Goal: Task Accomplishment & Management: Use online tool/utility

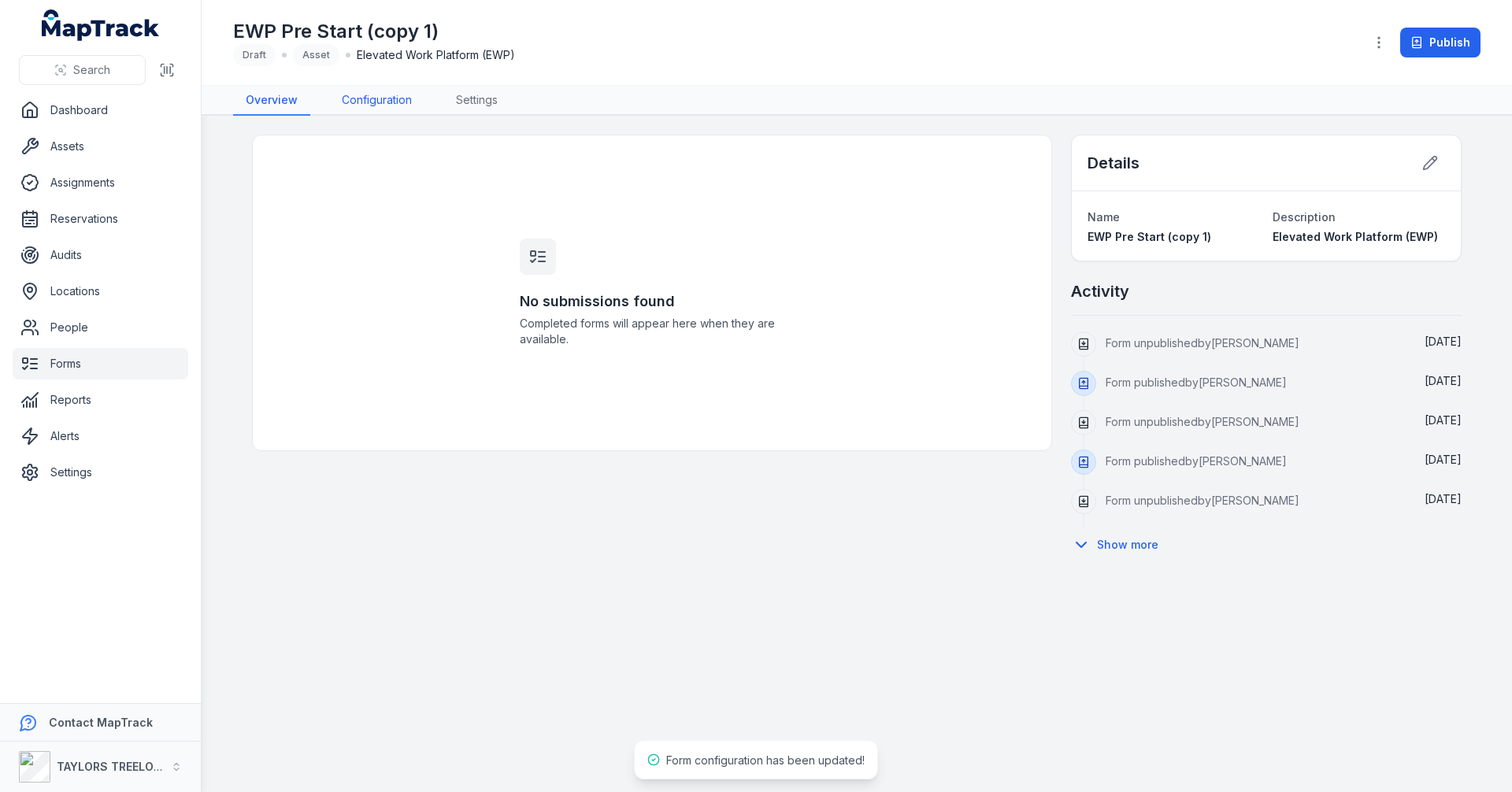
click at [383, 99] on link "Configuration" at bounding box center [377, 100] width 95 height 30
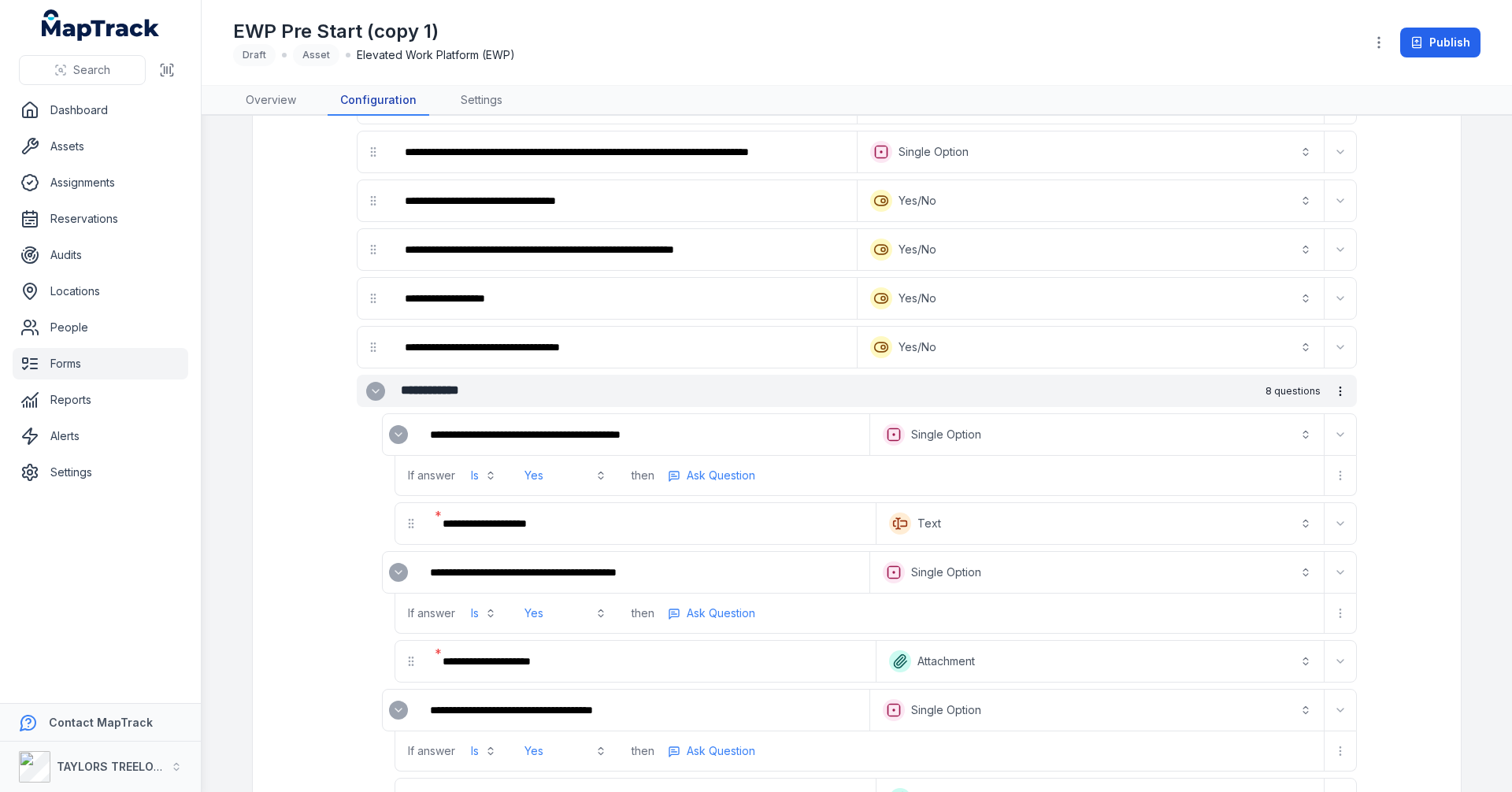
scroll to position [1338, 0]
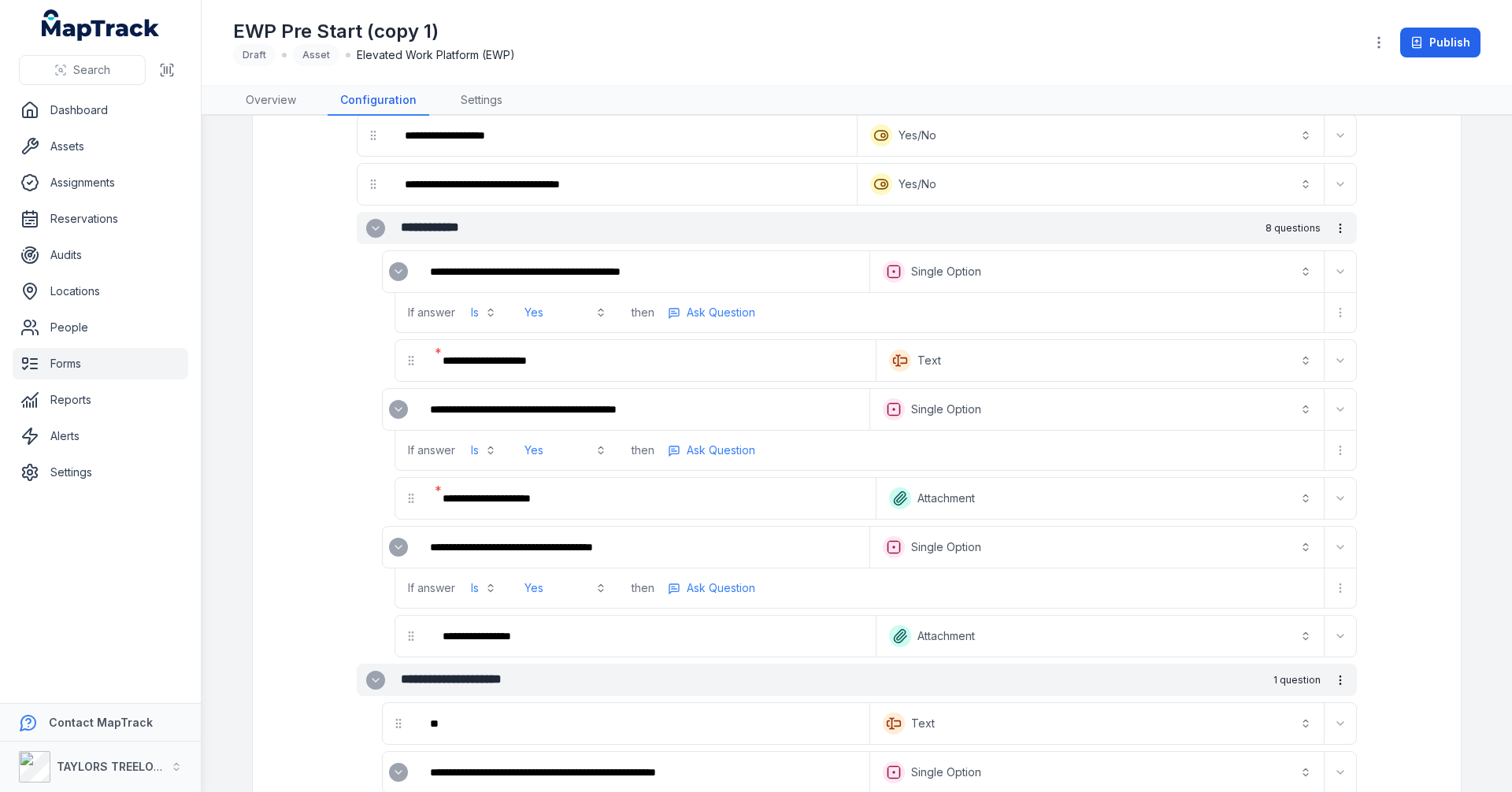
click at [392, 271] on icon "Expand" at bounding box center [398, 271] width 13 height 13
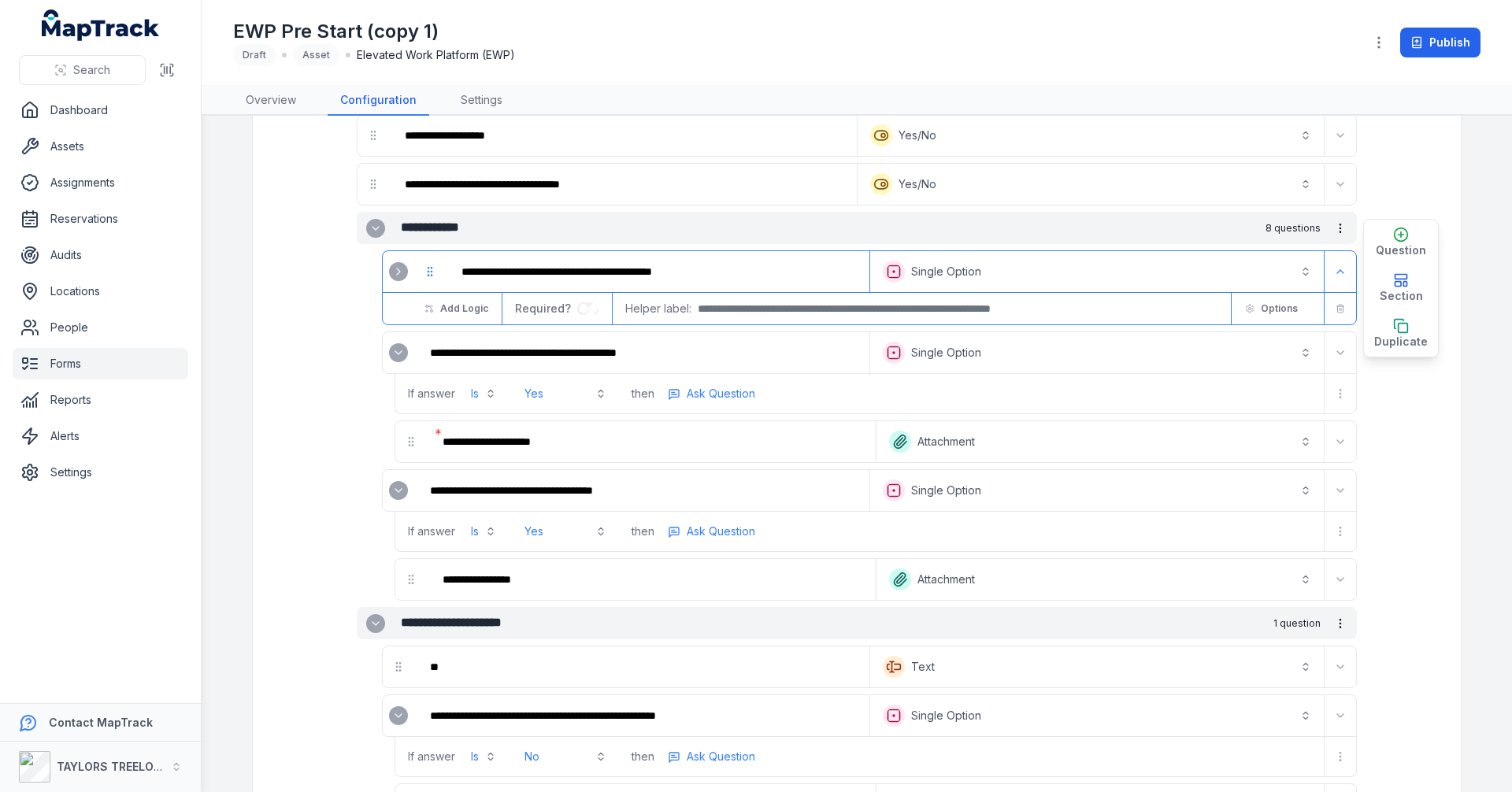
click at [392, 352] on icon "Expand" at bounding box center [398, 352] width 13 height 13
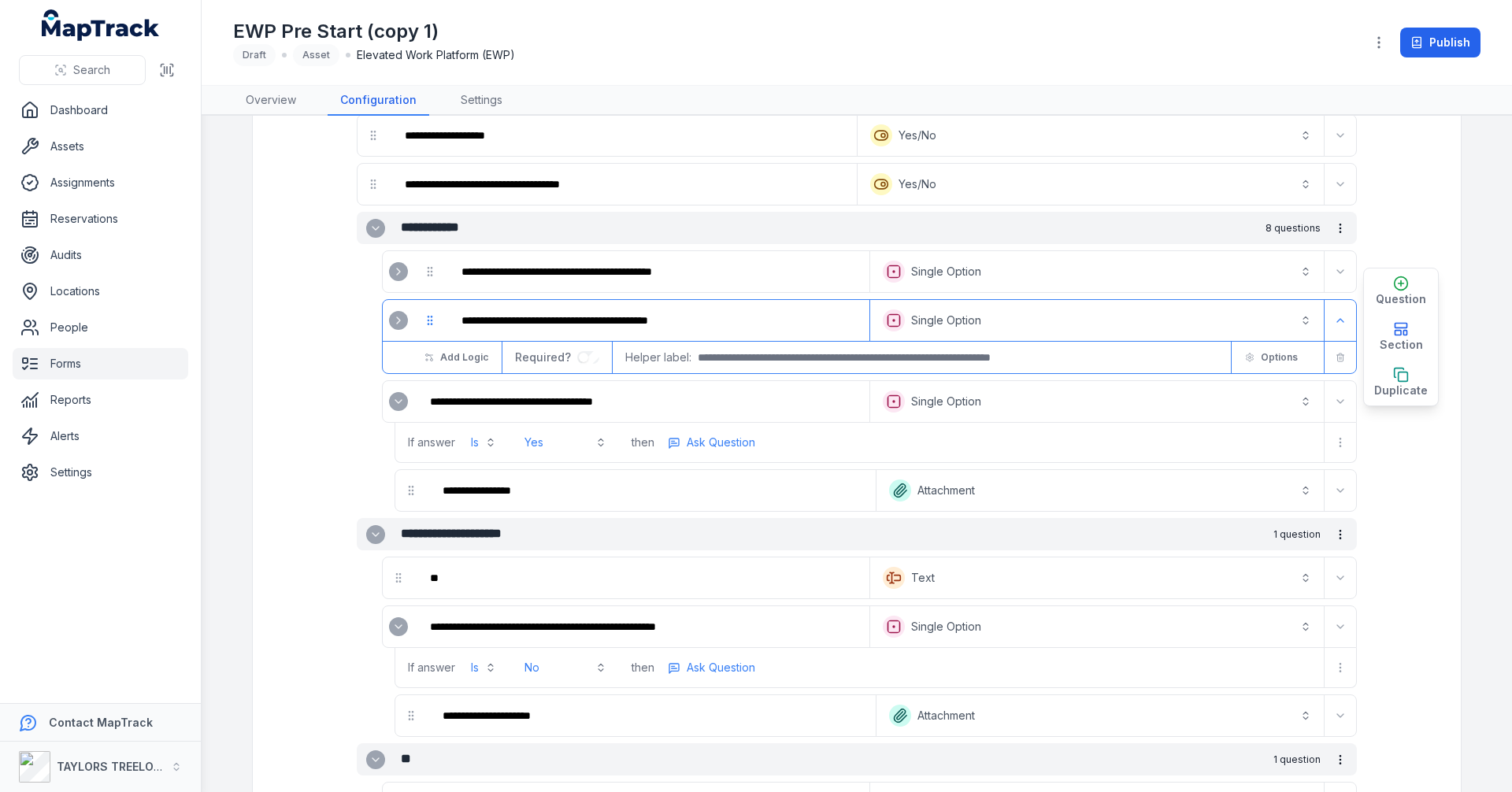
click at [397, 401] on icon "Expand" at bounding box center [398, 402] width 13 height 13
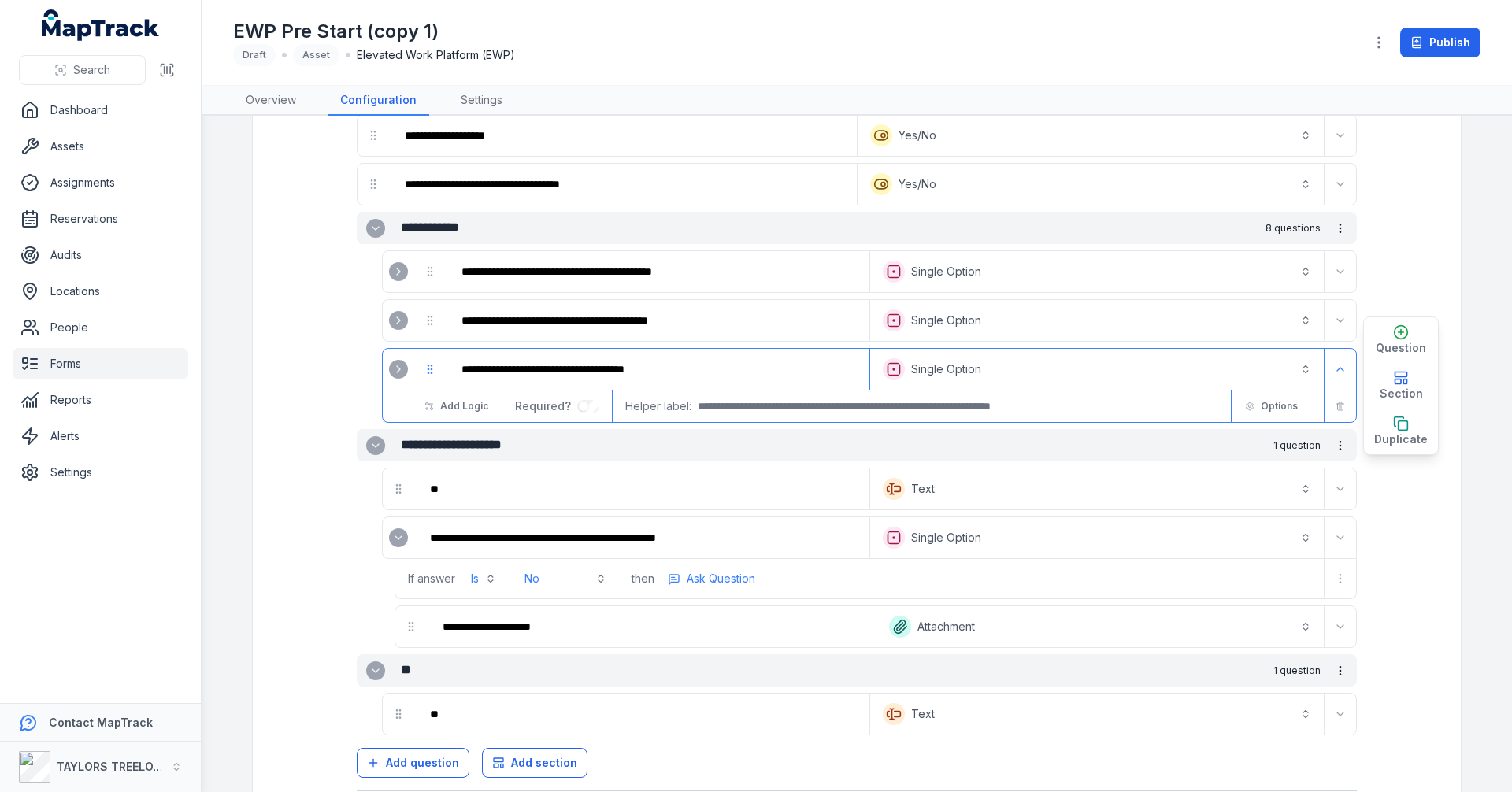
drag, startPoint x: 1403, startPoint y: 335, endPoint x: 1309, endPoint y: 327, distance: 94.3
click at [1401, 337] on button "Question" at bounding box center [1401, 340] width 74 height 46
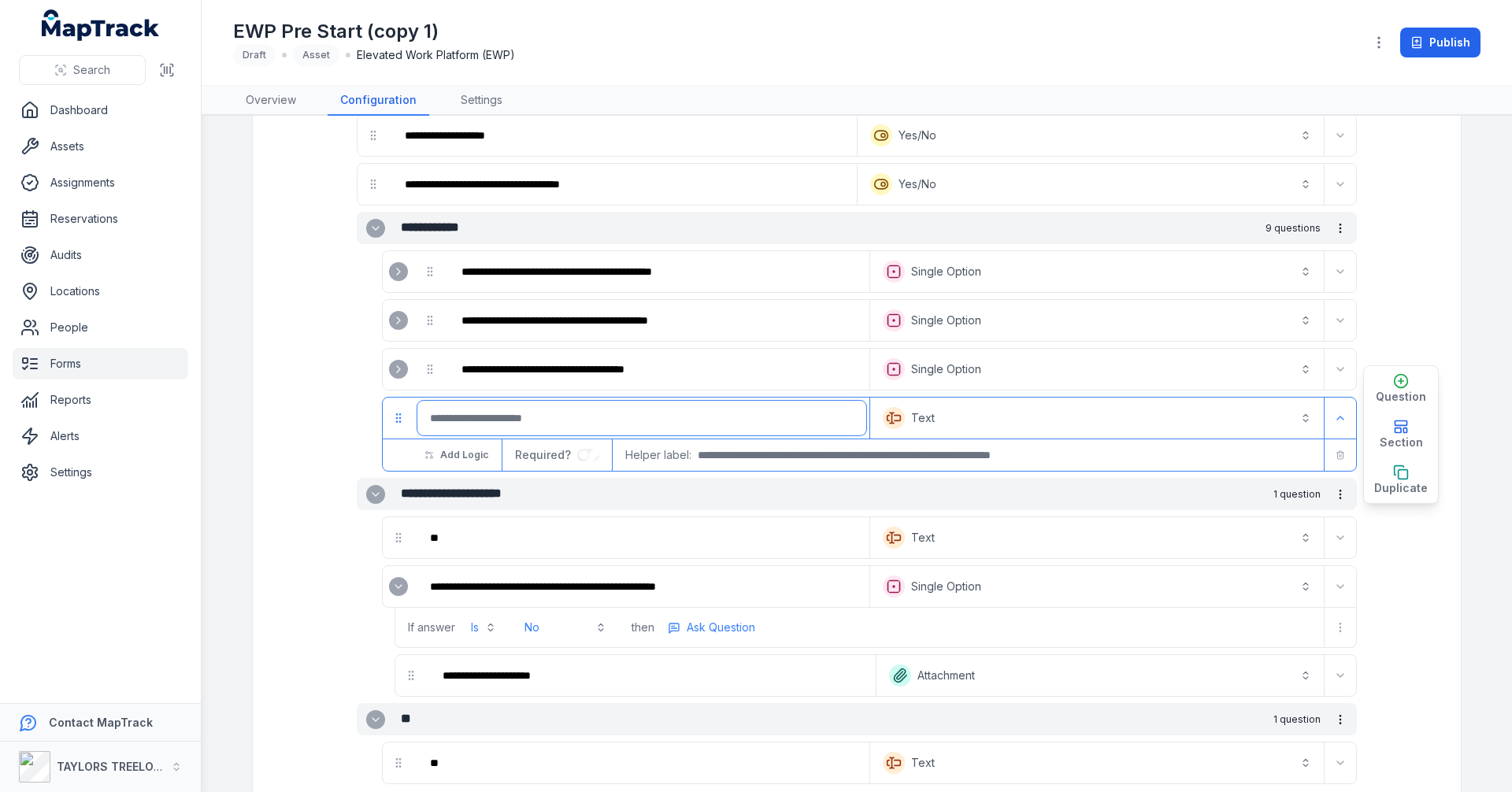
click at [584, 413] on input ":r346:-form-item-label" at bounding box center [641, 418] width 448 height 35
type input "**********"
click at [944, 411] on button "Text *******" at bounding box center [1097, 418] width 448 height 35
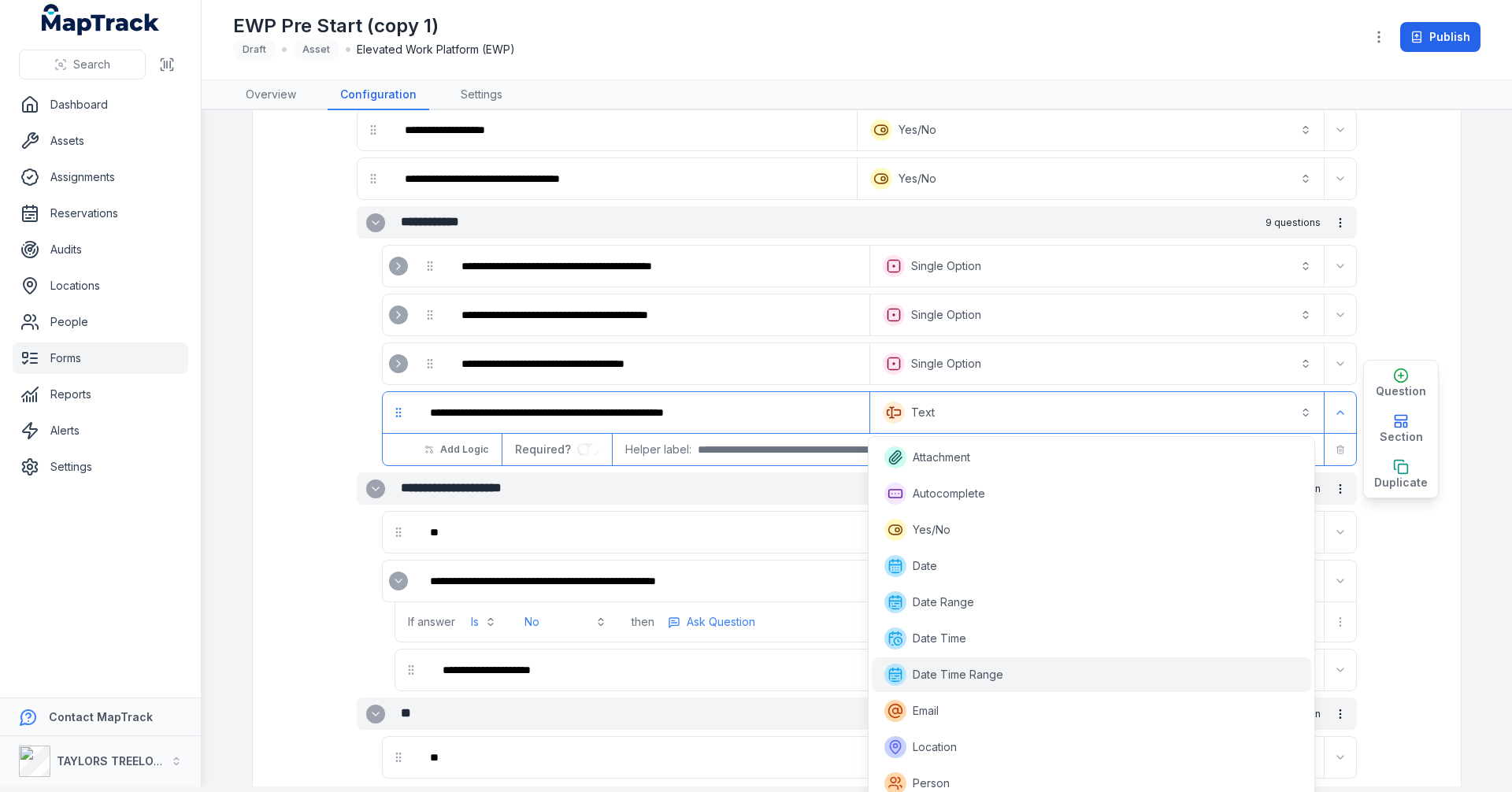
scroll to position [190, 0]
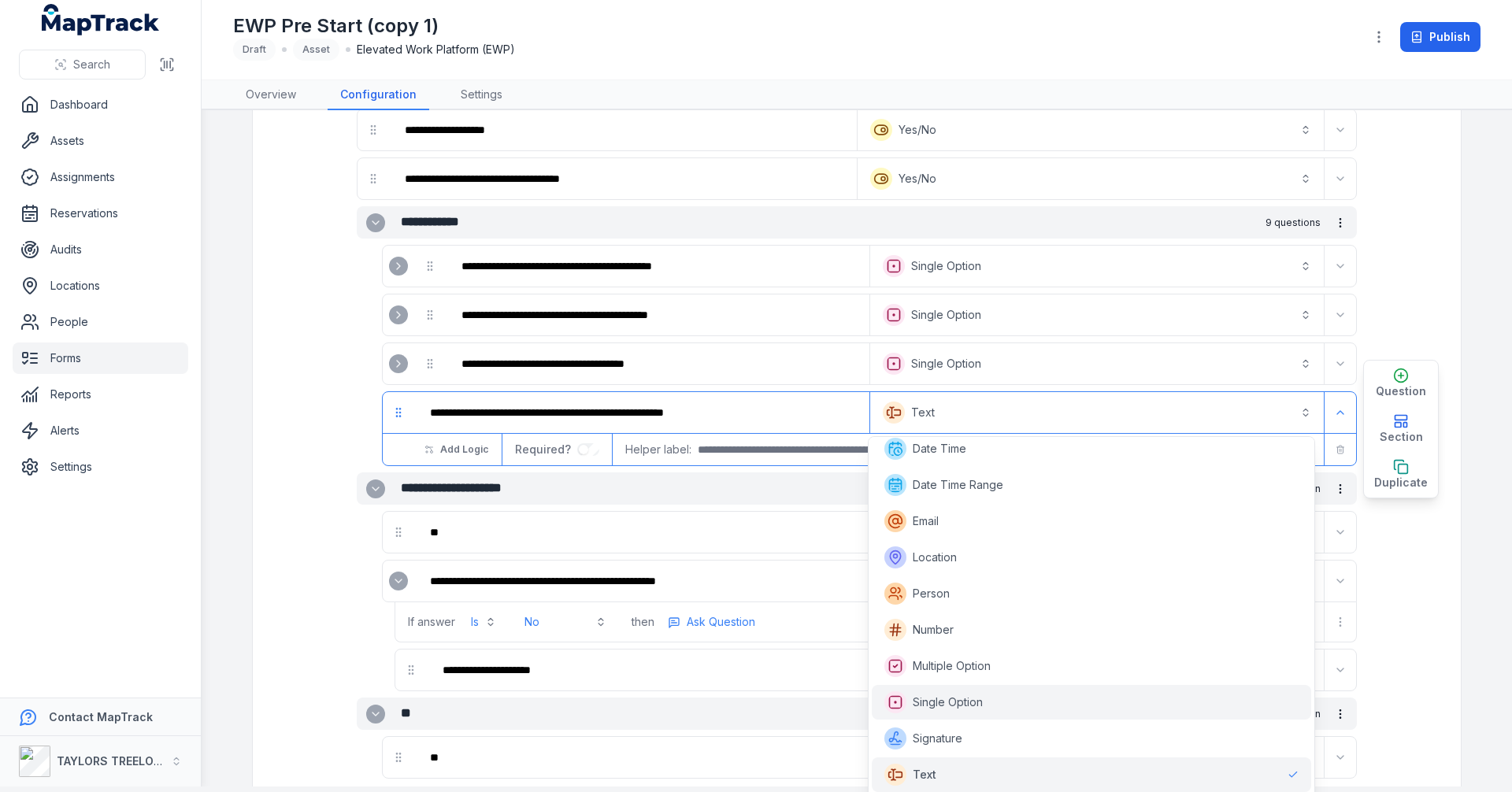
click at [925, 691] on div "Single Option" at bounding box center [1091, 702] width 439 height 35
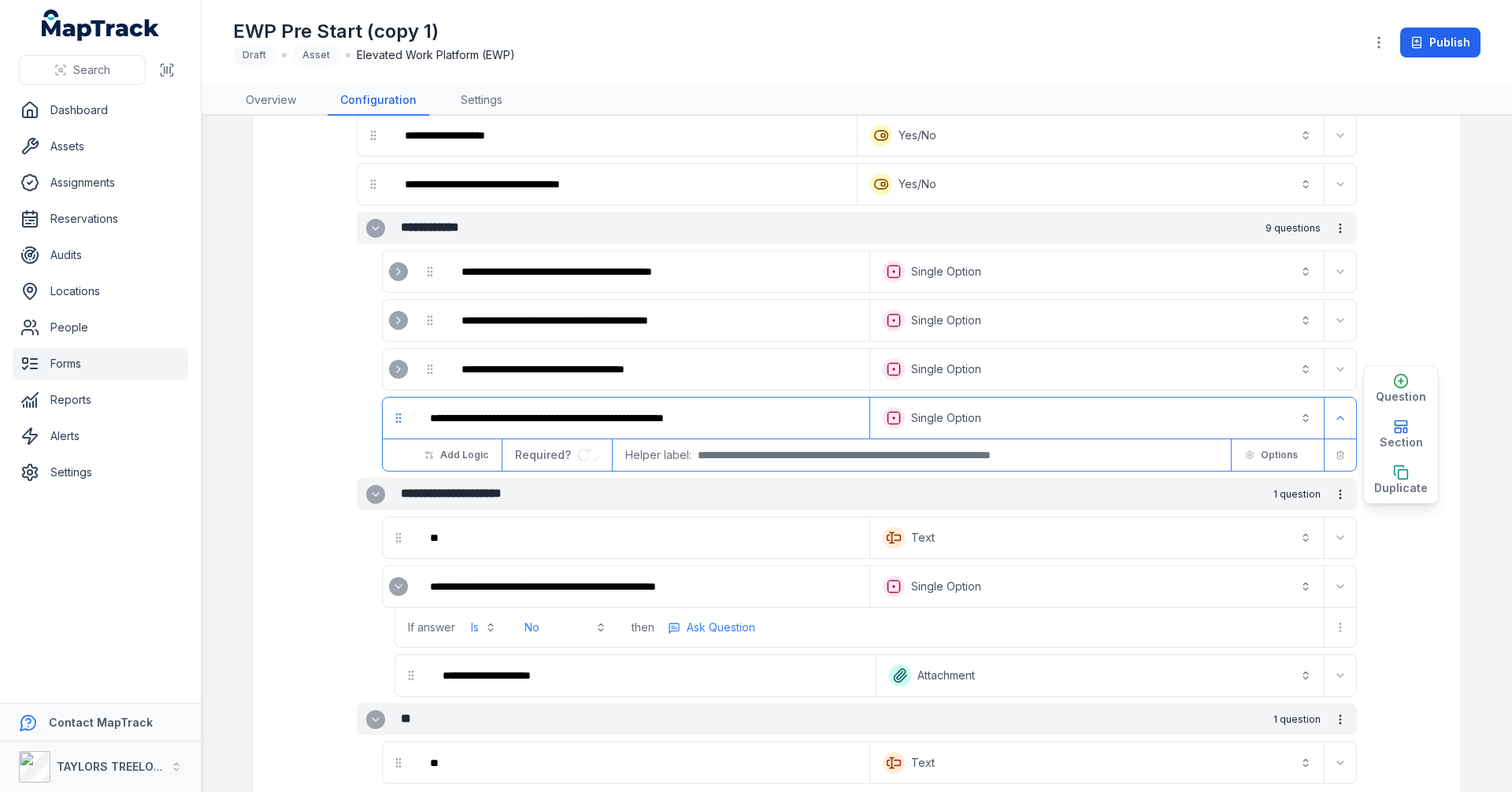
scroll to position [1798, 0]
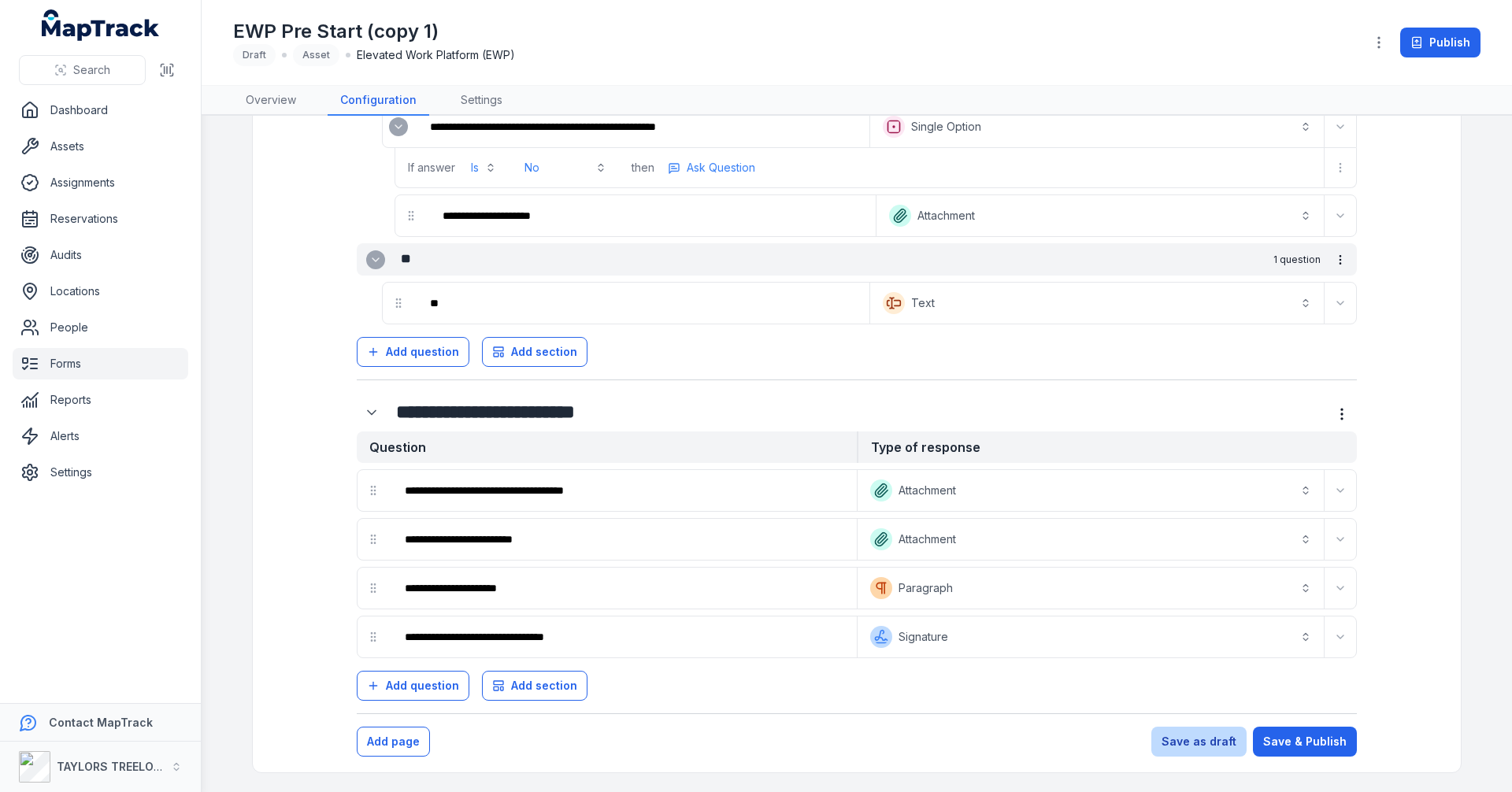
click at [1162, 734] on button "Save as draft" at bounding box center [1199, 741] width 95 height 30
